Goal: Information Seeking & Learning: Learn about a topic

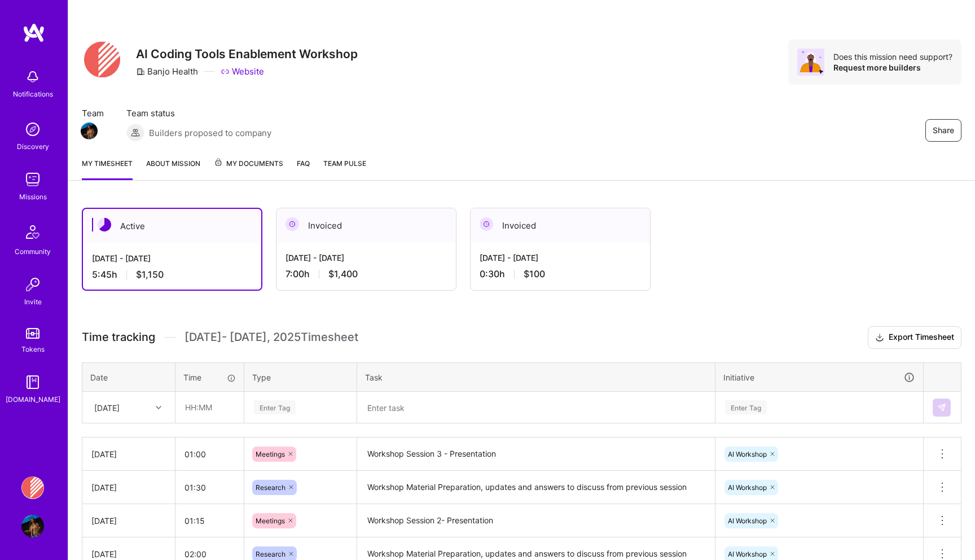
click at [33, 475] on div "Notifications Discovery Missions Community Invite Tokens [DOMAIN_NAME] Banjo He…" at bounding box center [34, 280] width 68 height 560
click at [33, 492] on img at bounding box center [32, 487] width 23 height 23
click at [296, 212] on div "Invoiced" at bounding box center [366, 225] width 179 height 34
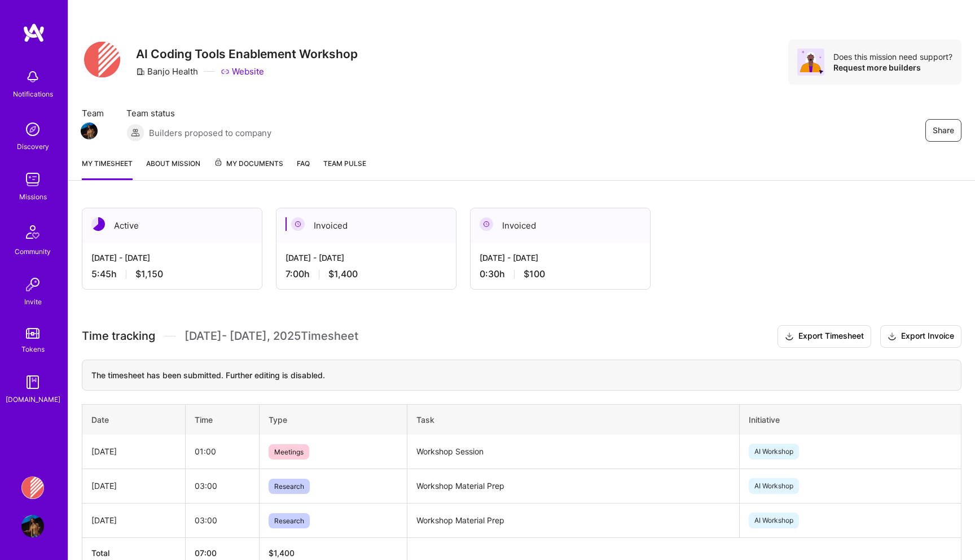
click at [501, 252] on div "Aug 16 - Aug 31, 2025" at bounding box center [560, 258] width 161 height 12
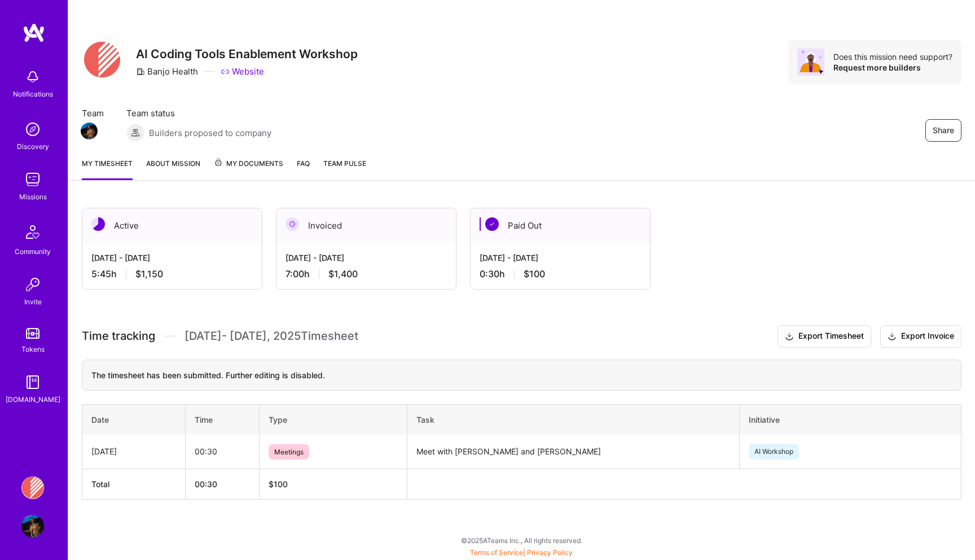
click at [393, 261] on div "Sep 1 - Sep 15, 2025" at bounding box center [366, 258] width 161 height 12
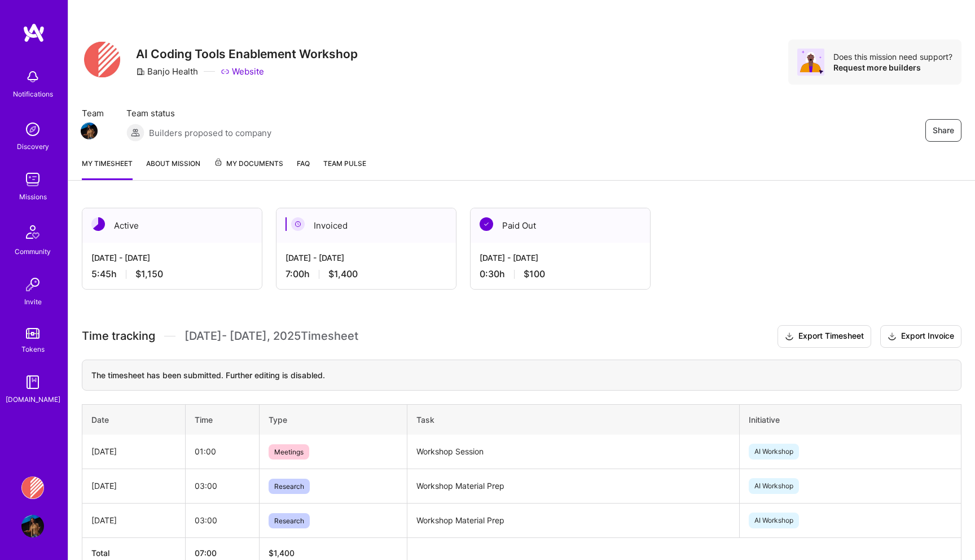
click at [174, 164] on link "About Mission" at bounding box center [173, 168] width 54 height 23
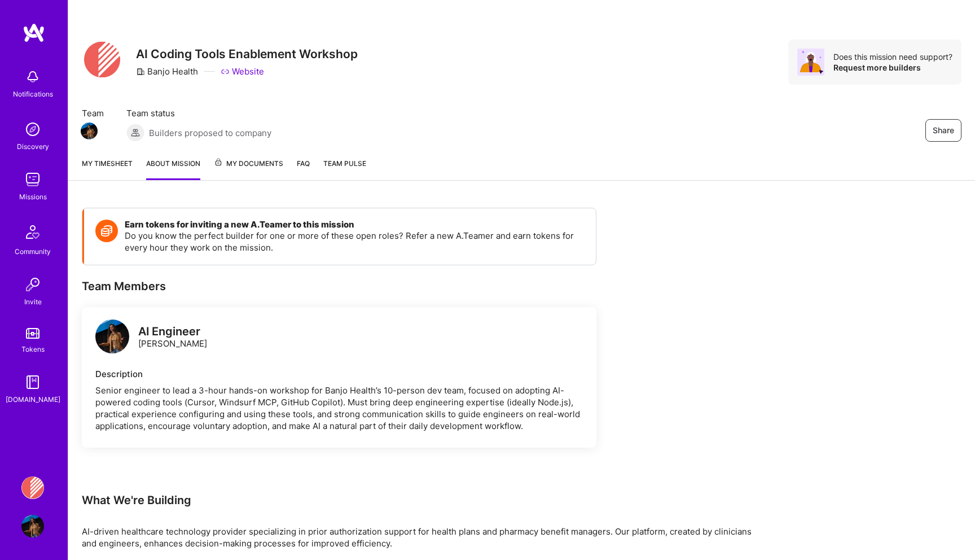
click at [247, 172] on link "My Documents" at bounding box center [248, 168] width 69 height 23
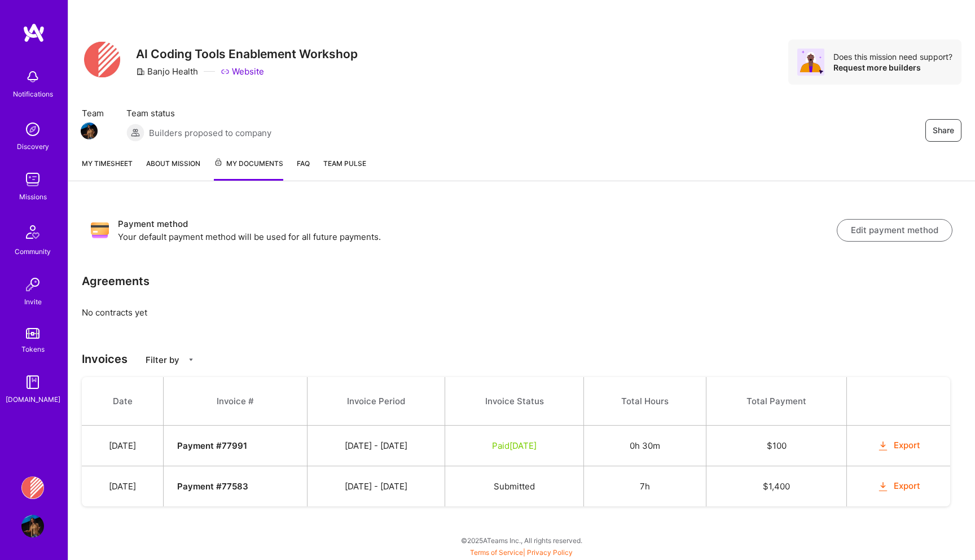
click at [30, 175] on img at bounding box center [32, 179] width 23 height 23
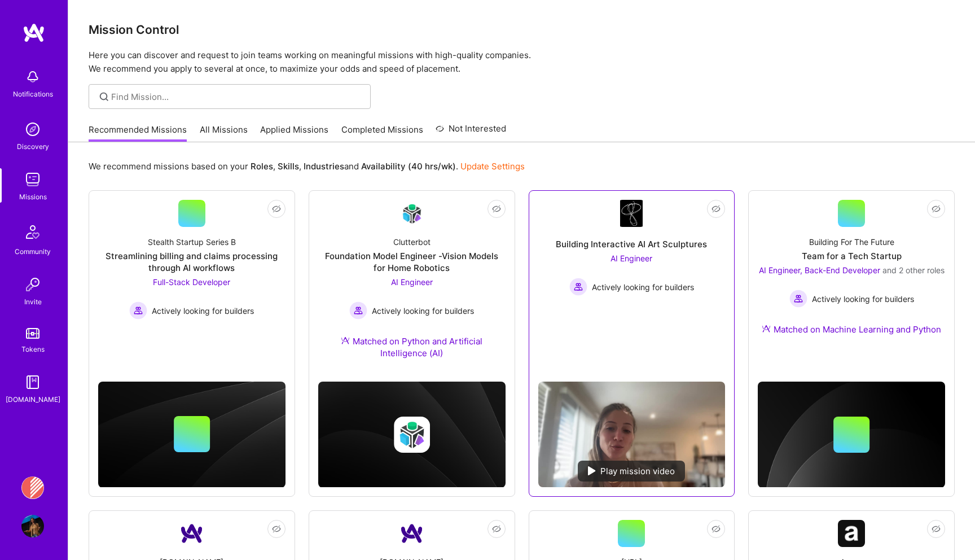
click at [647, 260] on span "AI Engineer" at bounding box center [632, 258] width 42 height 10
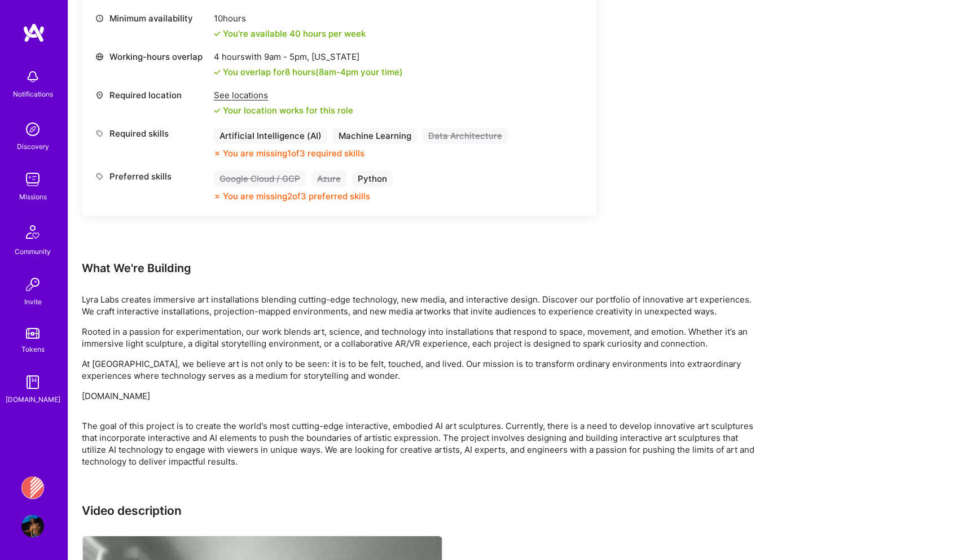
scroll to position [480, 0]
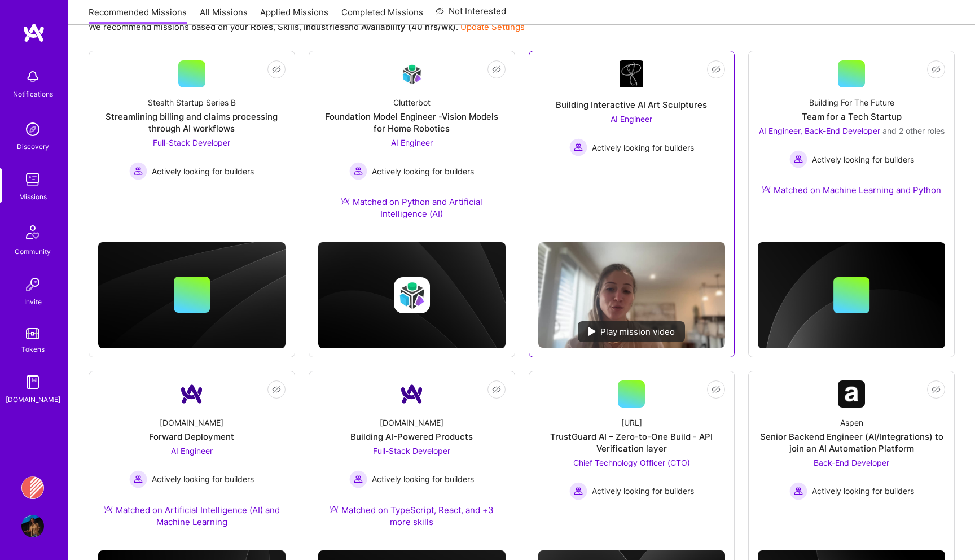
scroll to position [140, 0]
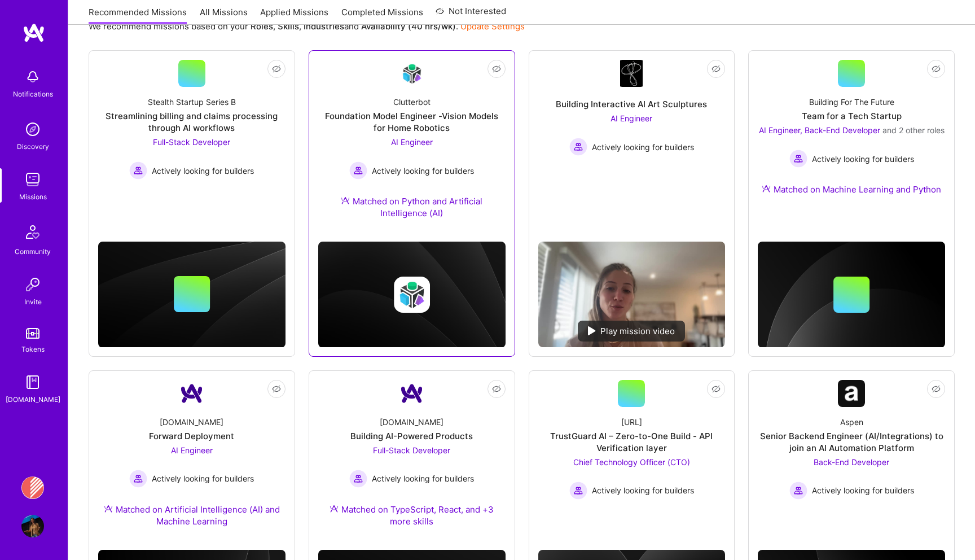
click at [419, 135] on div "Clutterbot Foundation Model Engineer -Vision Models for Home Robotics AI Engine…" at bounding box center [411, 160] width 187 height 146
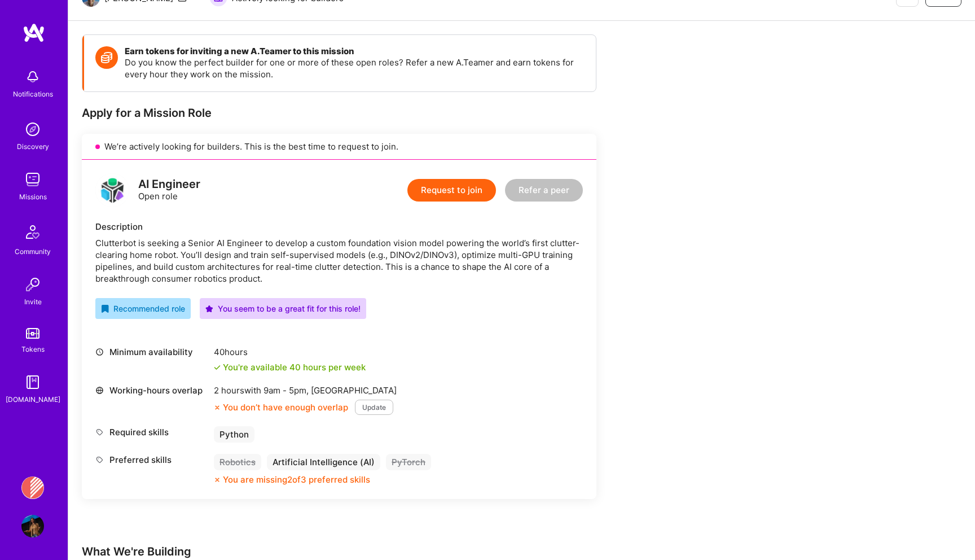
scroll to position [177, 0]
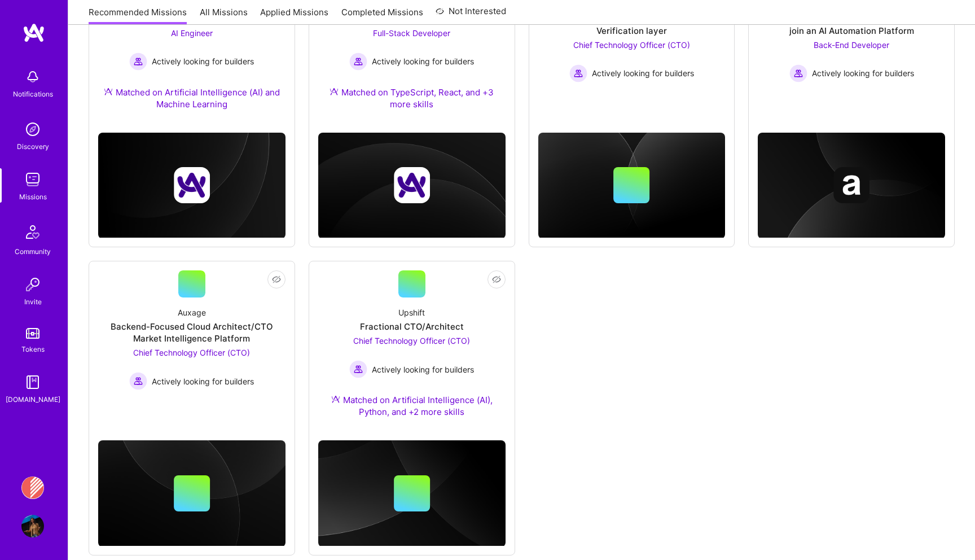
scroll to position [580, 0]
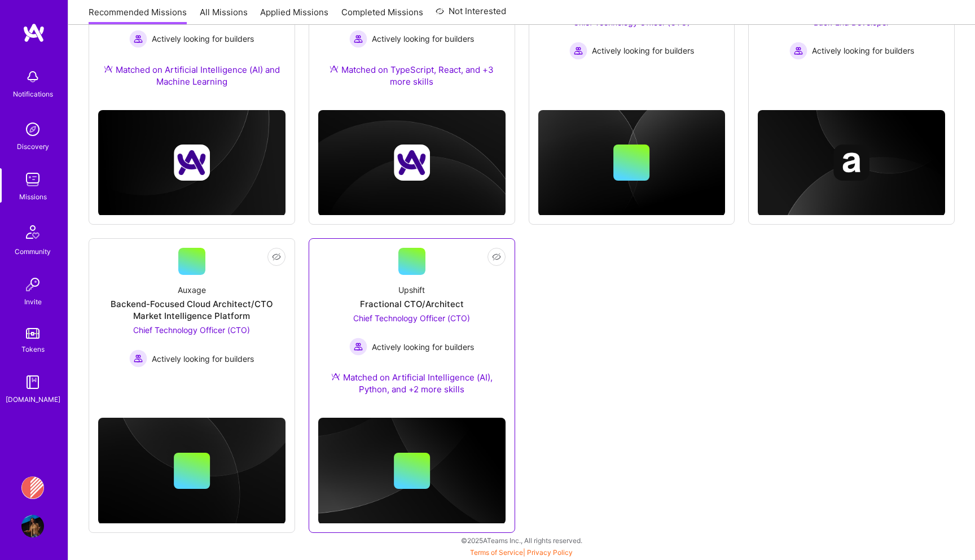
click at [344, 296] on div "Upshift Fractional CTO/Architect Chief Technology Officer (CTO) Actively lookin…" at bounding box center [411, 342] width 187 height 134
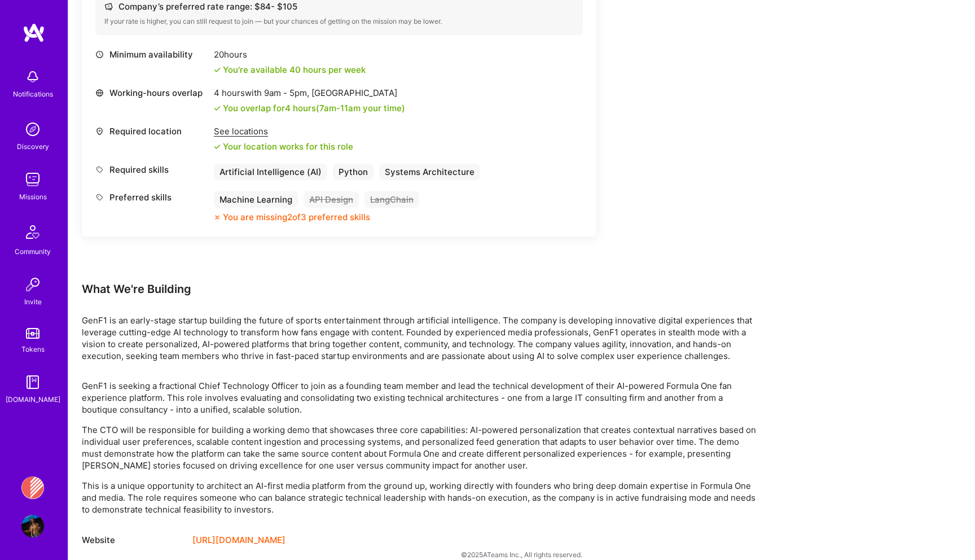
scroll to position [485, 0]
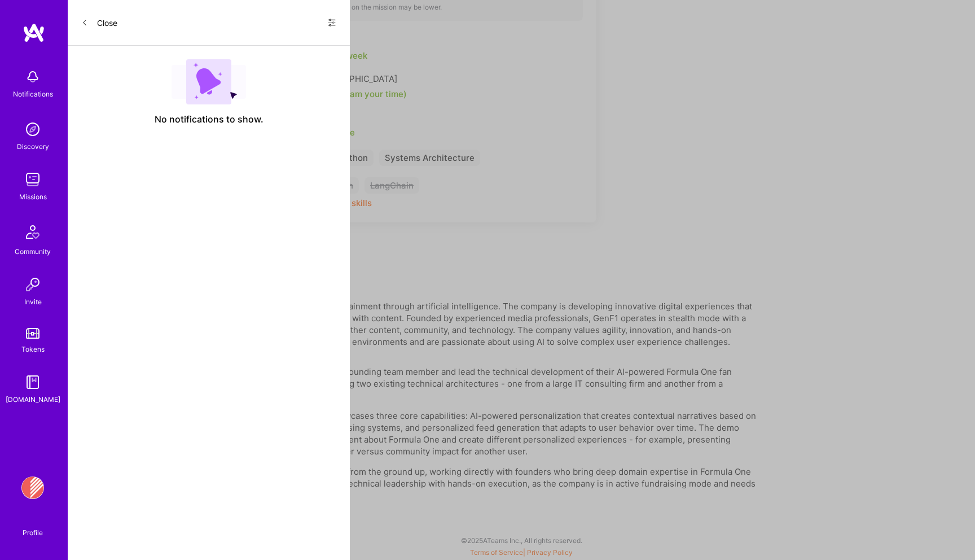
scroll to position [580, 0]
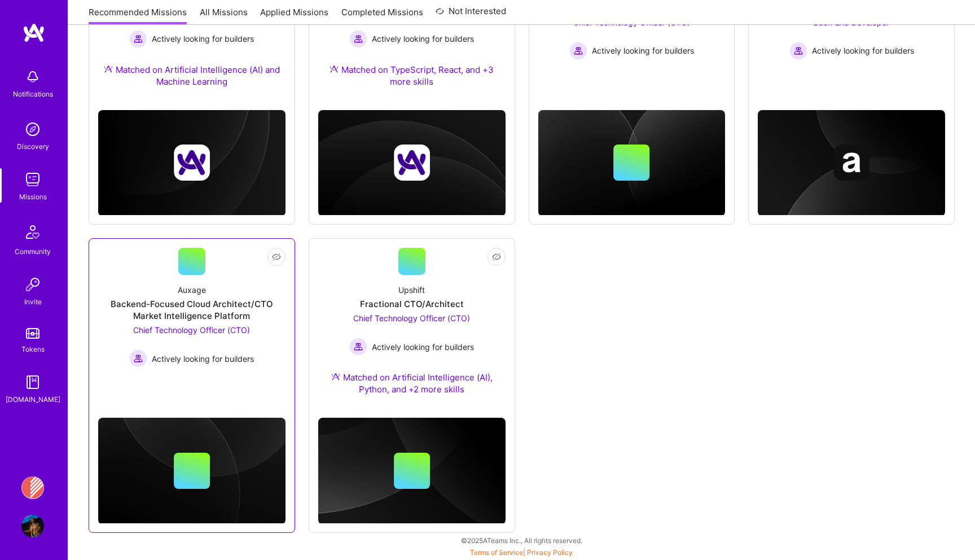
click at [136, 252] on link "Not Interested Auxage Backend-Focused Cloud Architect/CTO Market Intelligence P…" at bounding box center [191, 314] width 187 height 133
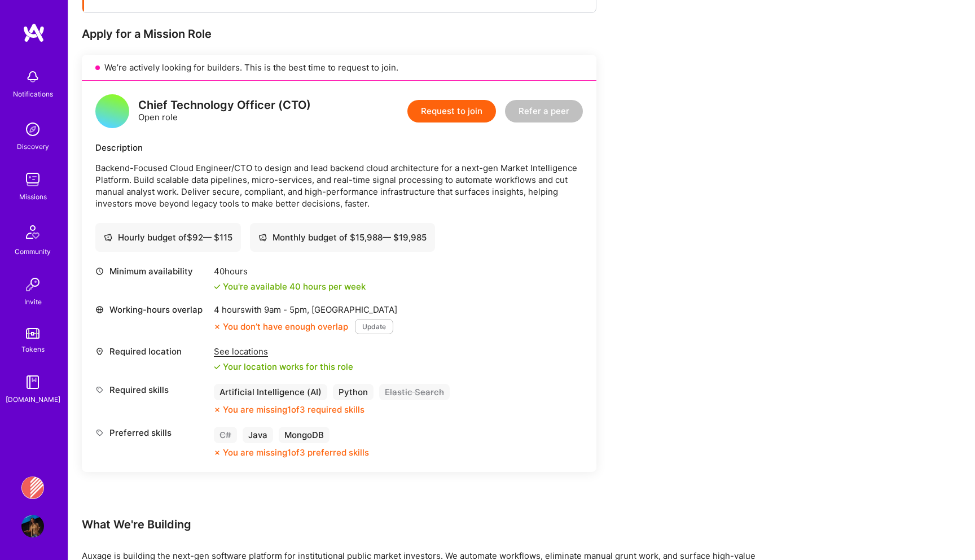
scroll to position [246, 0]
